Goal: Find specific page/section: Find specific page/section

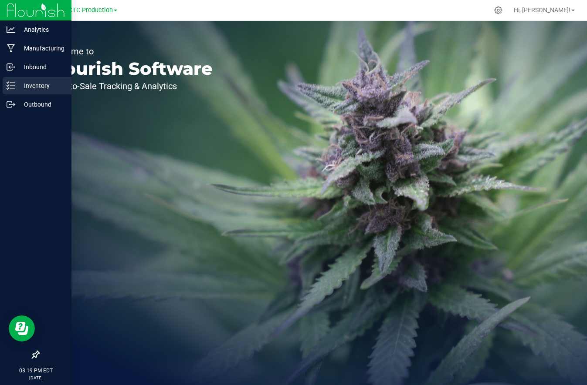
click at [41, 84] on p "Inventory" at bounding box center [41, 86] width 52 height 10
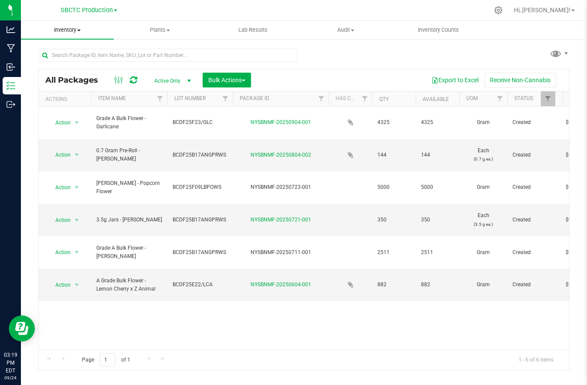
click at [80, 31] on span "Inventory" at bounding box center [67, 30] width 93 height 8
click at [90, 12] on span "SBCTC Production" at bounding box center [87, 11] width 52 height 8
click at [87, 28] on link "SBCTC Distribution" at bounding box center [88, 31] width 127 height 12
